Goal: Information Seeking & Learning: Learn about a topic

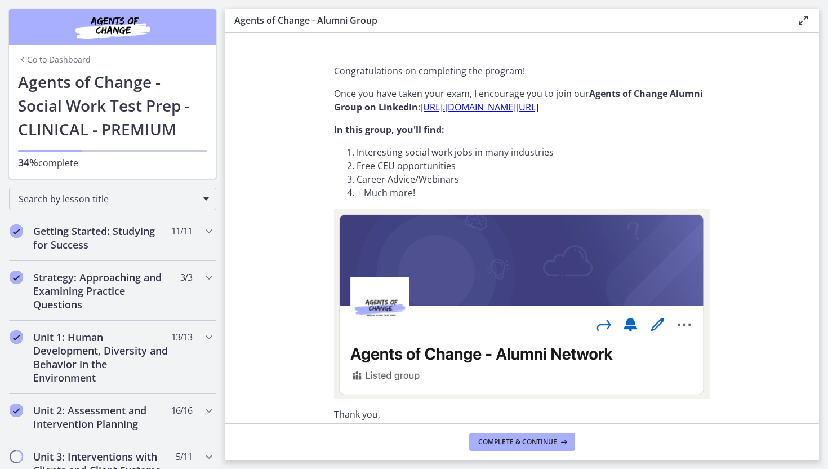
scroll to position [524, 0]
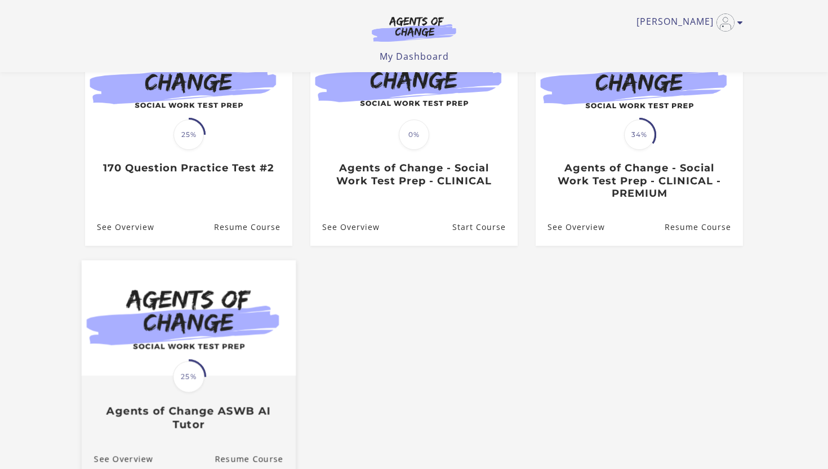
scroll to position [148, 0]
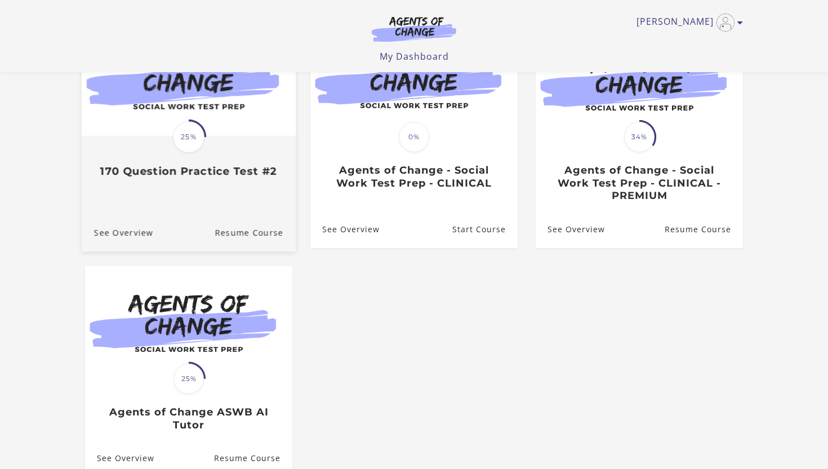
click at [208, 207] on div "Translation missing: en.liquid.partials.dashboard_course_card.progress_descript…" at bounding box center [189, 136] width 214 height 231
click at [243, 233] on link "Resume Course" at bounding box center [255, 233] width 81 height 38
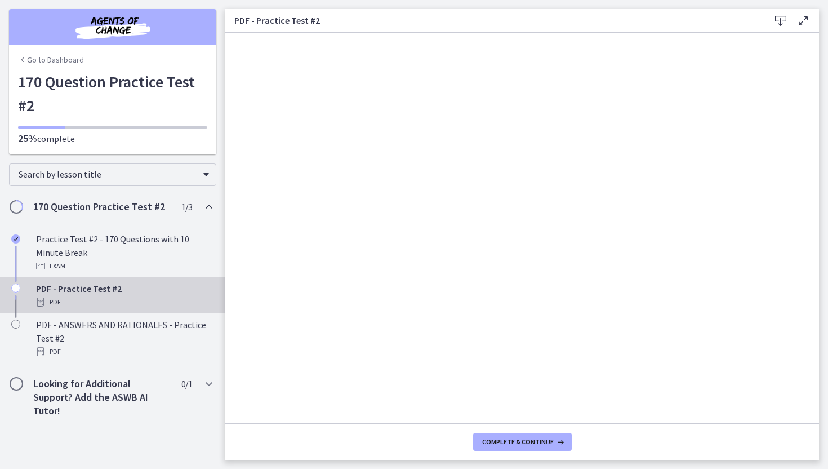
click at [106, 220] on div "170 Question Practice Test #2 1 / 3 Completed" at bounding box center [112, 206] width 207 height 33
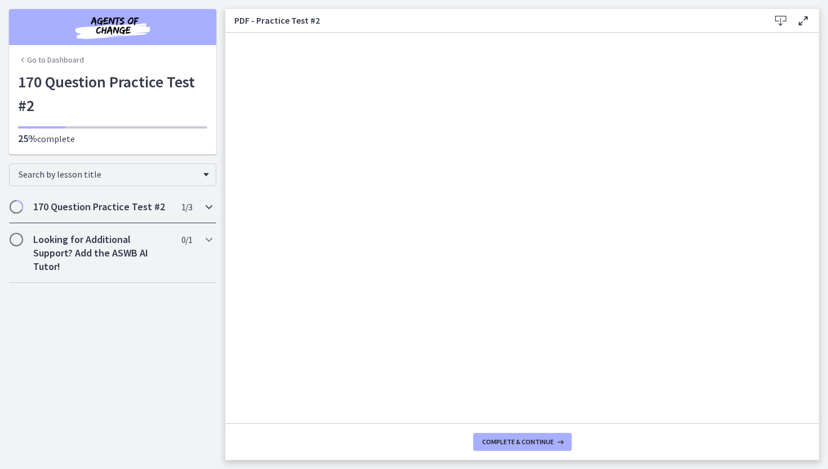
click at [113, 212] on h2 "170 Question Practice Test #2" at bounding box center [101, 207] width 137 height 14
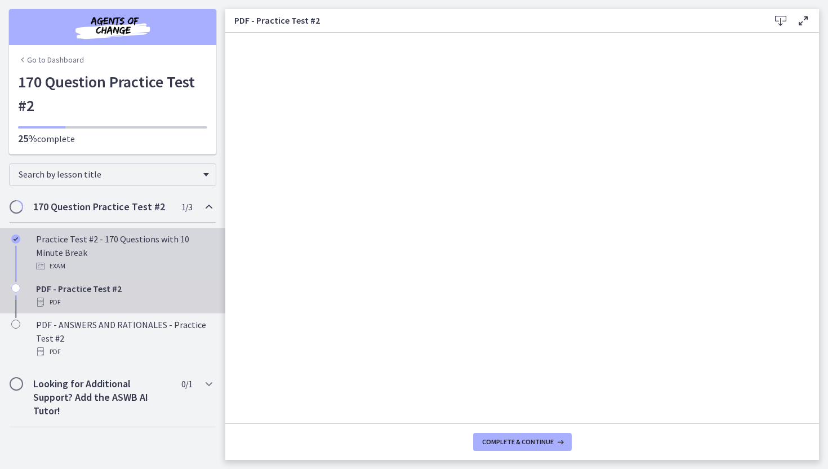
click at [95, 243] on div "Practice Test #2 - 170 Questions with 10 Minute Break Exam" at bounding box center [124, 252] width 176 height 41
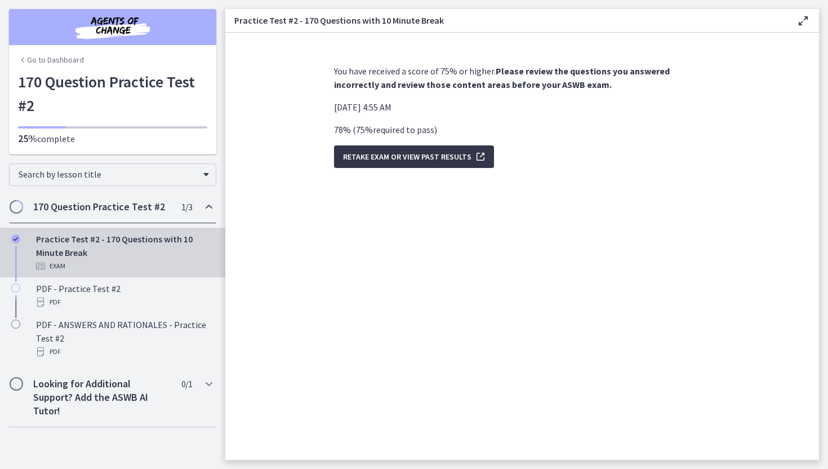
click at [438, 157] on span "Retake Exam OR View Past Results" at bounding box center [407, 157] width 128 height 14
